Goal: Task Accomplishment & Management: Use online tool/utility

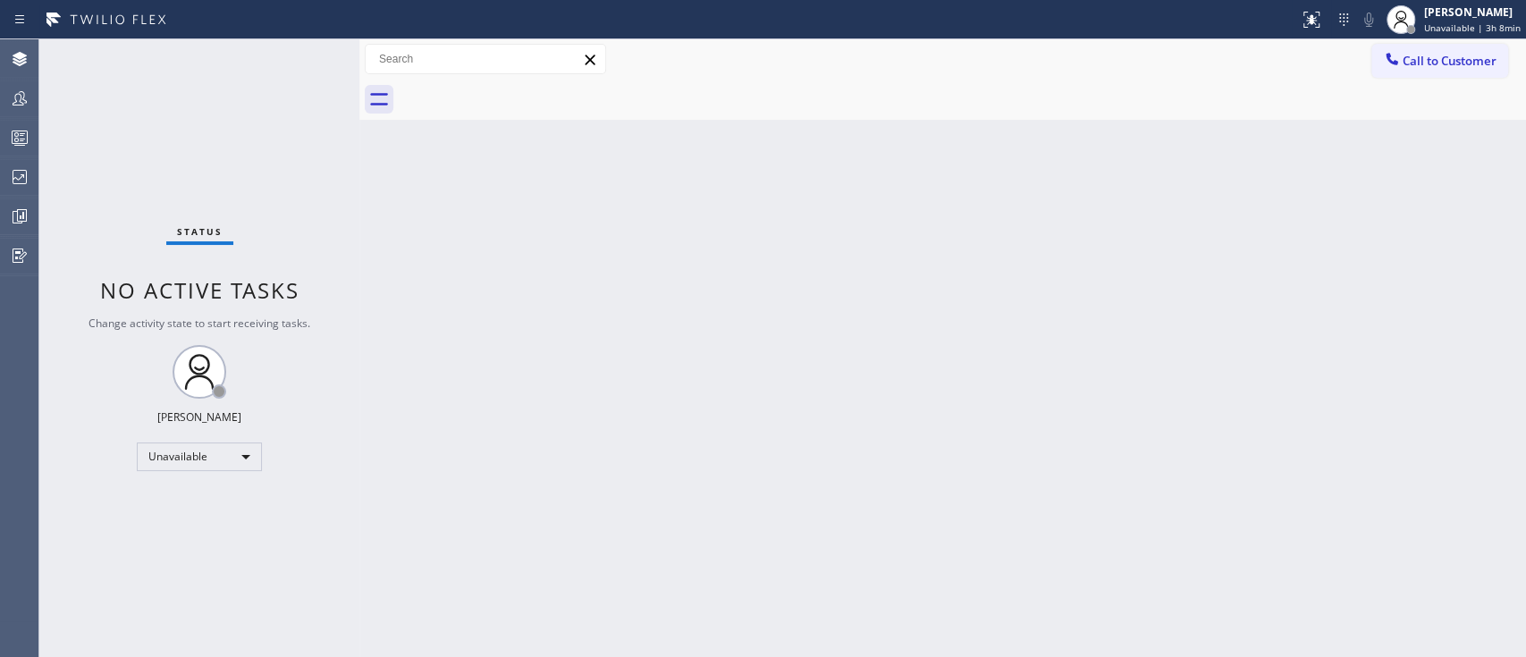
click at [1200, 333] on div "Back to Dashboard Change Sender ID Customers Technicians Select a contact Outbo…" at bounding box center [942, 348] width 1166 height 618
click at [0, 135] on div at bounding box center [19, 137] width 39 height 21
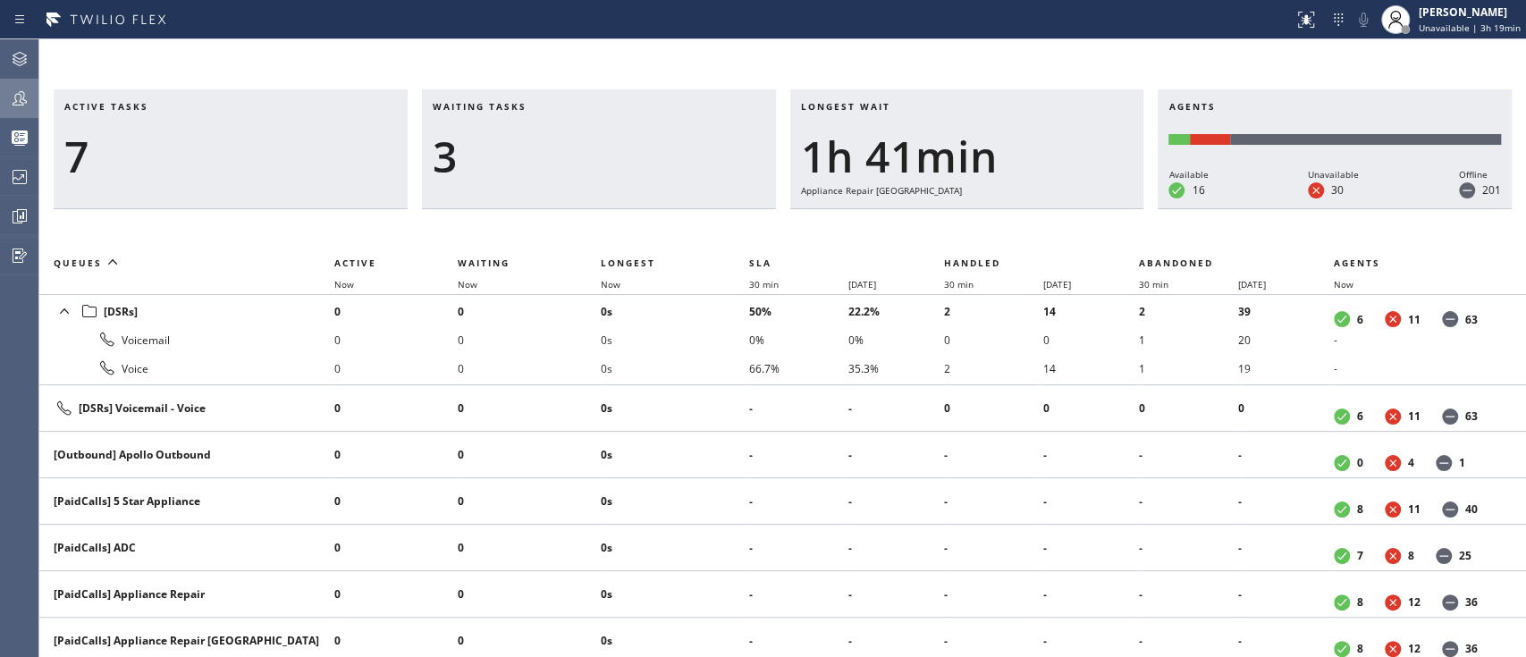
click at [9, 93] on icon at bounding box center [19, 98] width 21 height 21
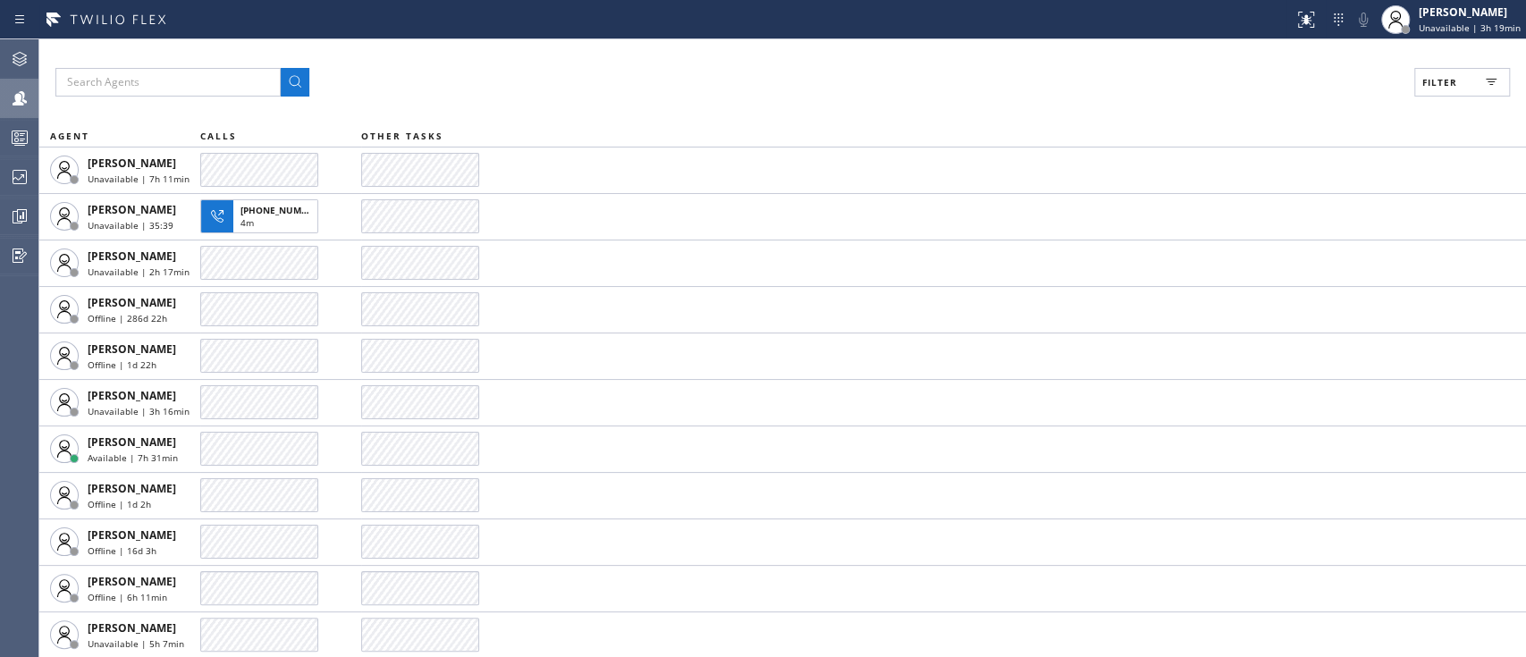
click at [1452, 76] on span "Filter" at bounding box center [1439, 82] width 35 height 13
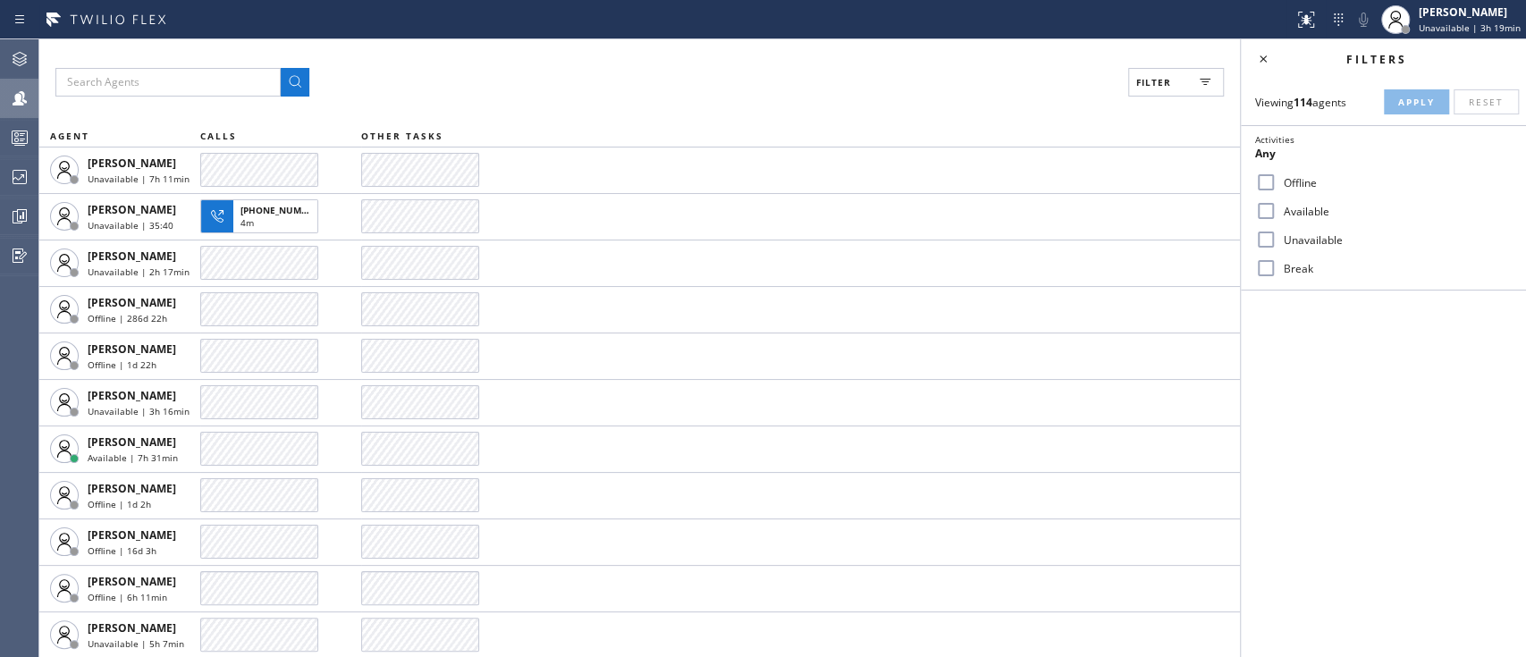
click at [1294, 211] on label "Available" at bounding box center [1393, 211] width 235 height 15
click at [1276, 211] on input "Available" at bounding box center [1265, 210] width 21 height 21
checkbox input "true"
click at [1408, 97] on span "Apply" at bounding box center [1416, 102] width 37 height 13
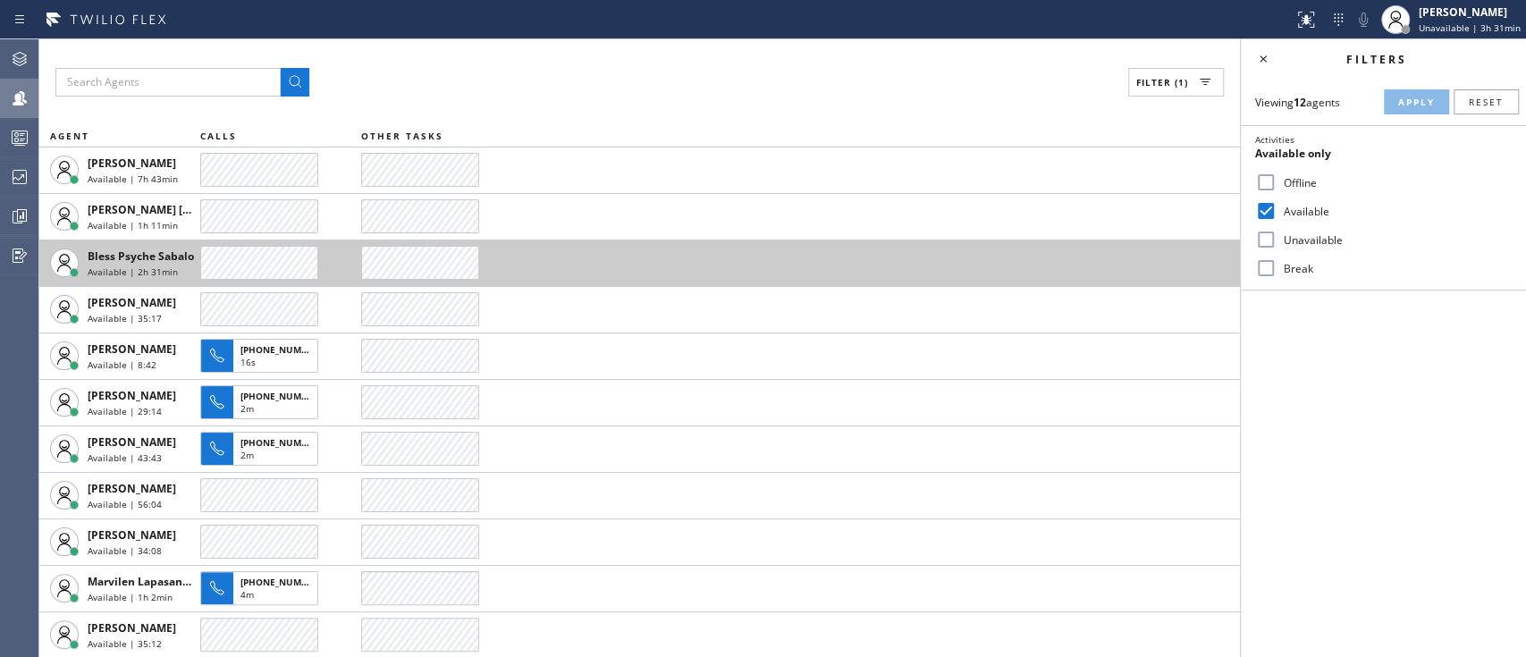
scroll to position [47, 0]
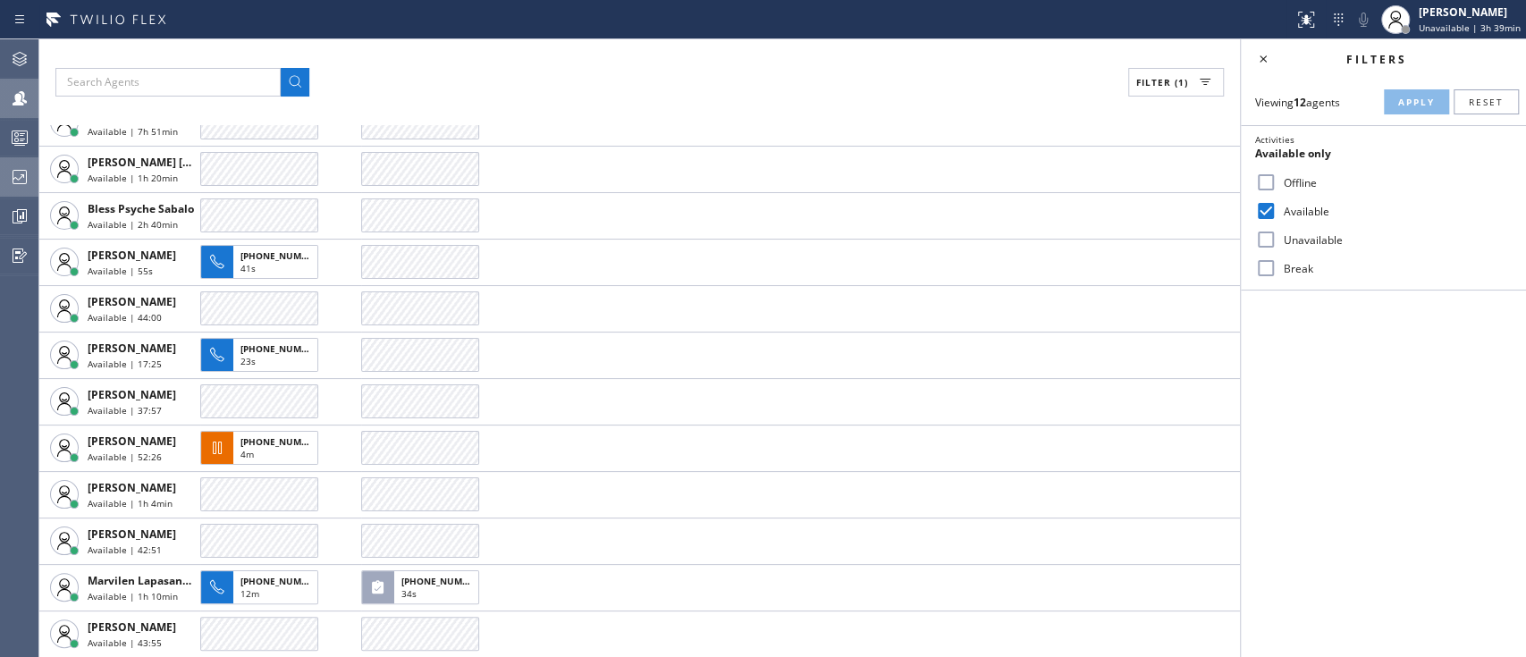
click at [16, 170] on icon at bounding box center [20, 177] width 14 height 14
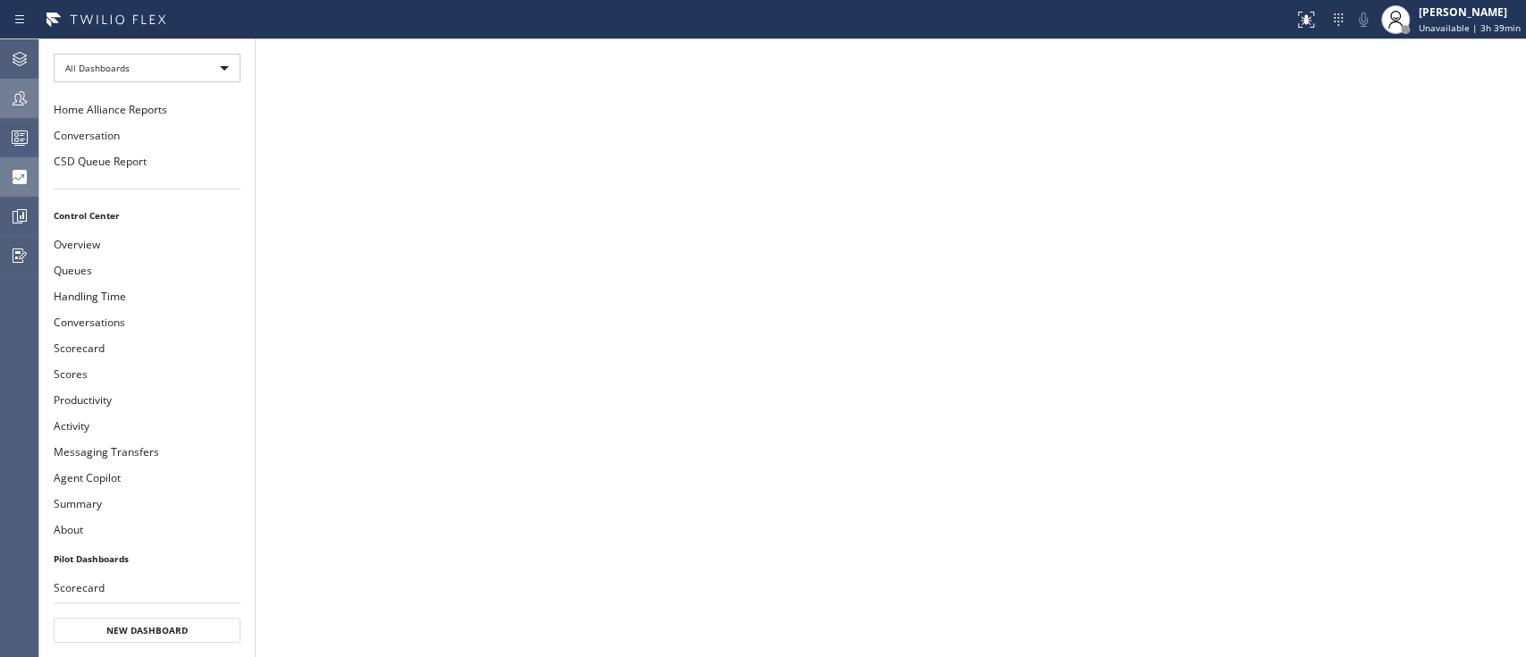
drag, startPoint x: 183, startPoint y: 88, endPoint x: 197, endPoint y: 74, distance: 19.0
click at [197, 74] on li "All Dashboards" at bounding box center [146, 67] width 215 height 57
click at [197, 74] on div "All Dashboards" at bounding box center [147, 68] width 187 height 29
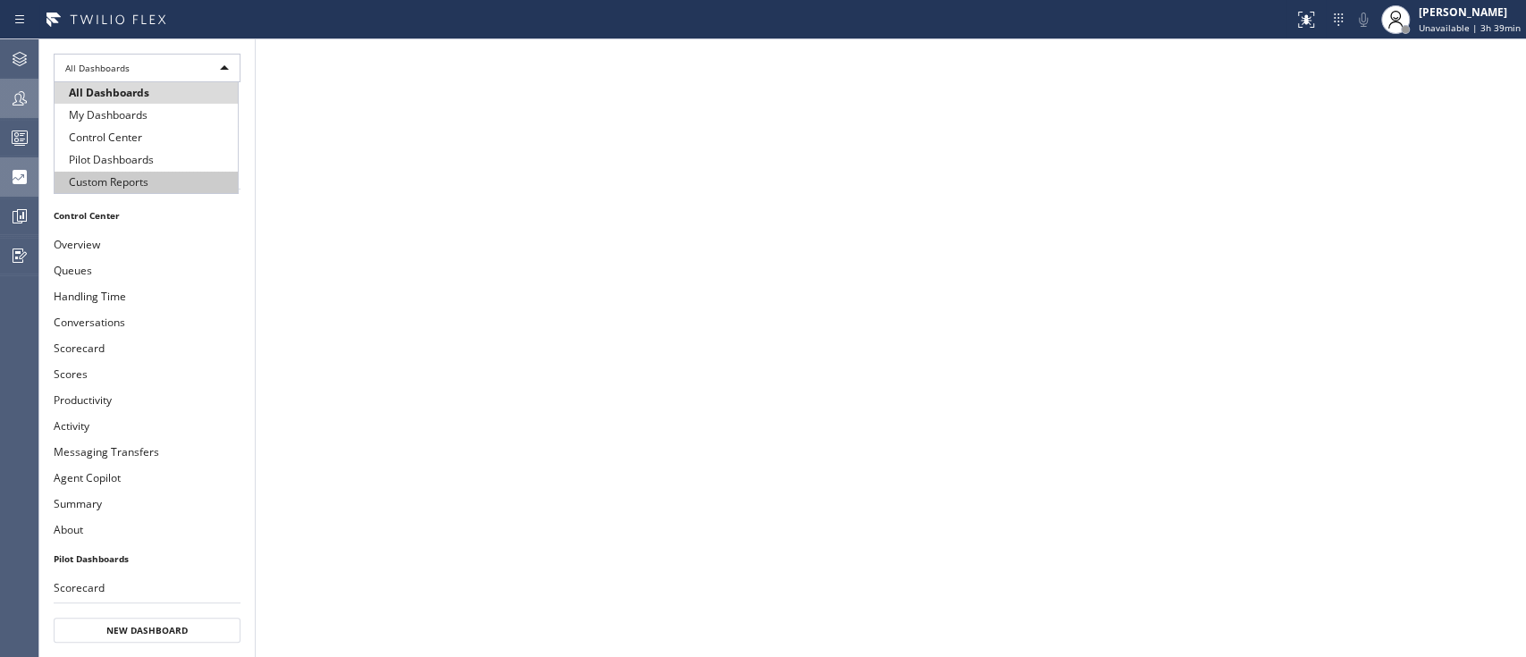
click at [157, 175] on li "Custom Reports" at bounding box center [146, 182] width 183 height 21
